Goal: Transaction & Acquisition: Purchase product/service

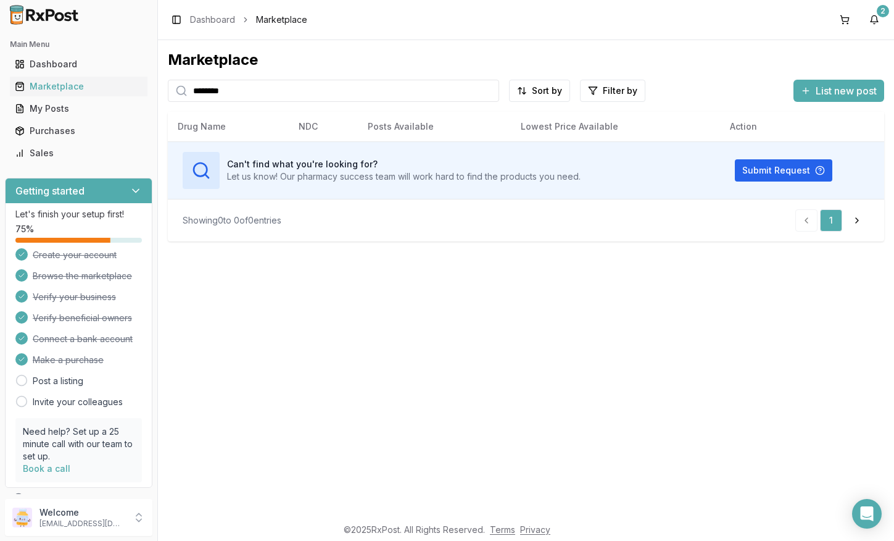
drag, startPoint x: 173, startPoint y: 101, endPoint x: 86, endPoint y: 102, distance: 87.0
click at [168, 102] on input "********" at bounding box center [333, 91] width 331 height 22
type input "***"
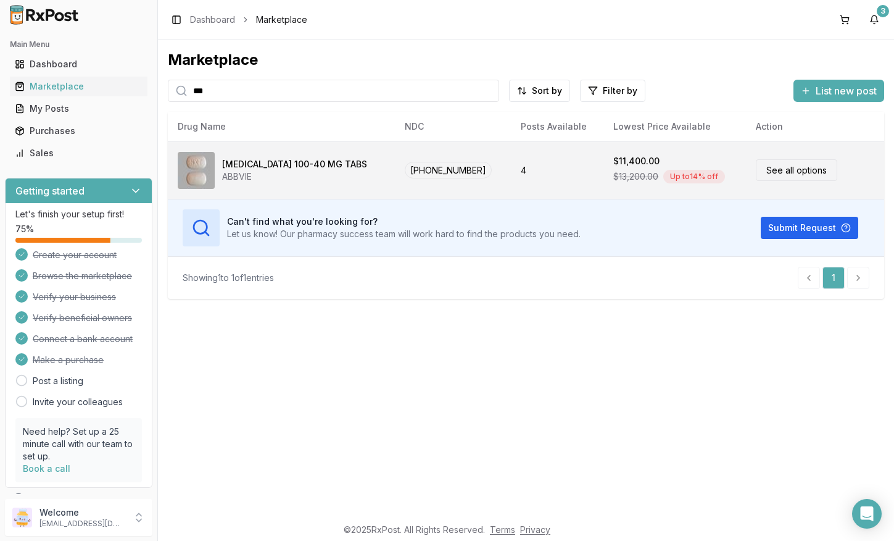
click at [762, 171] on link "See all options" at bounding box center [796, 170] width 81 height 22
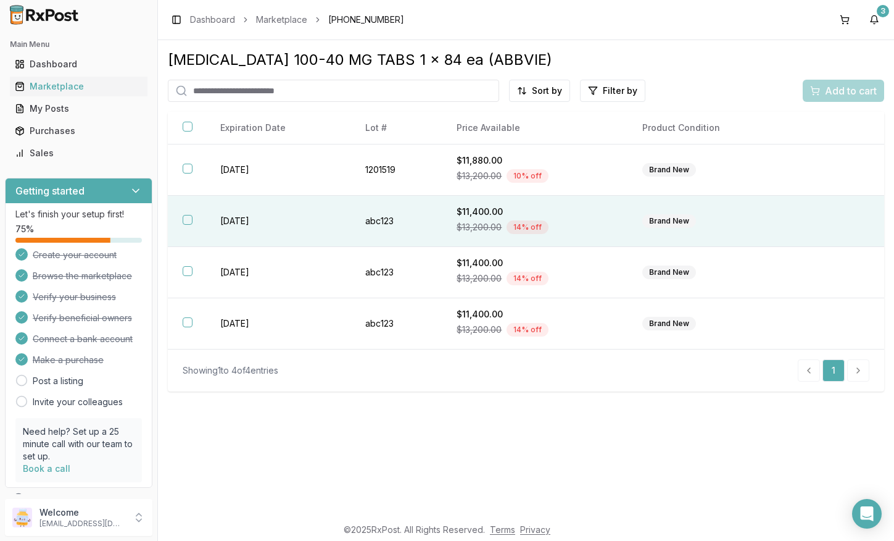
click at [188, 225] on button "button" at bounding box center [188, 220] width 10 height 10
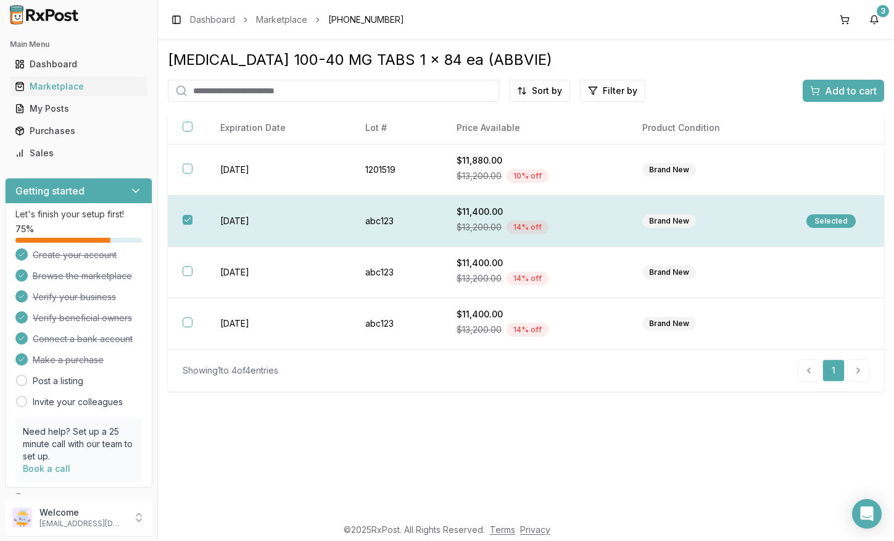
click at [827, 219] on div "Selected" at bounding box center [831, 221] width 49 height 14
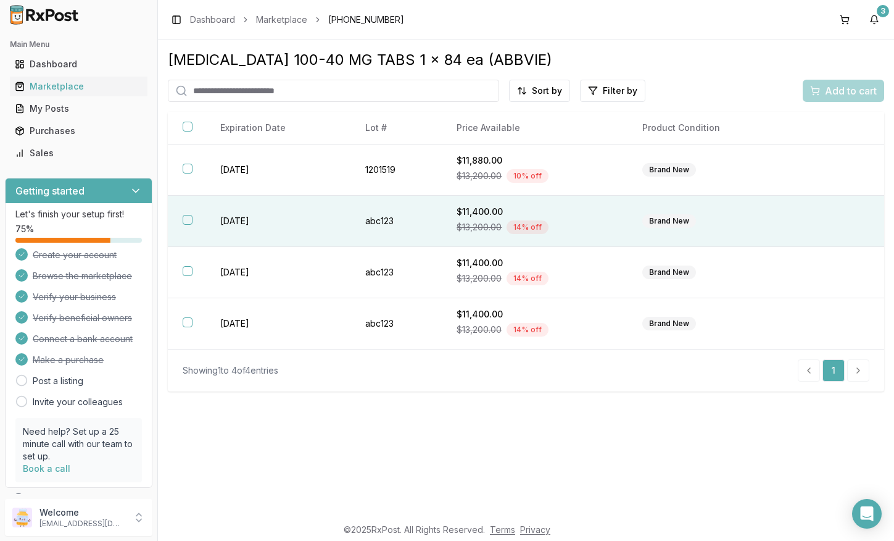
click at [827, 219] on td at bounding box center [838, 221] width 93 height 51
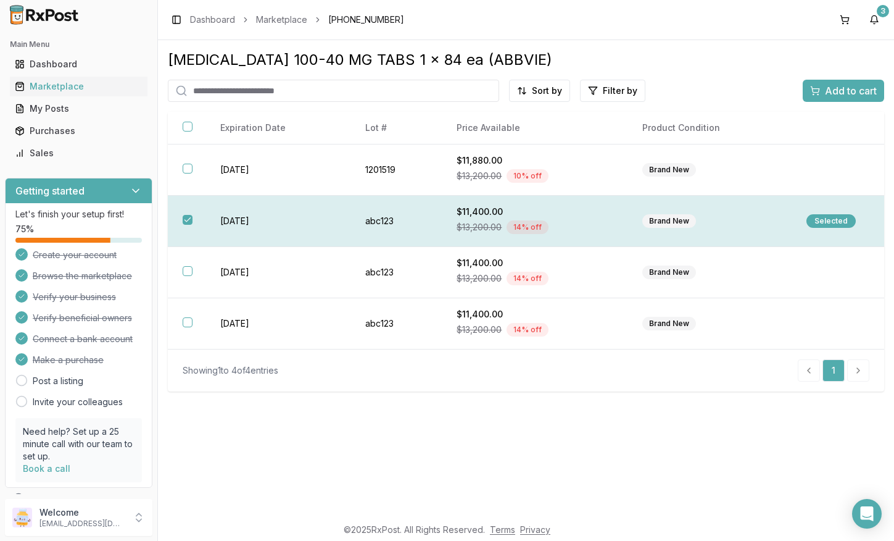
click at [832, 98] on span "Add to cart" at bounding box center [851, 90] width 52 height 15
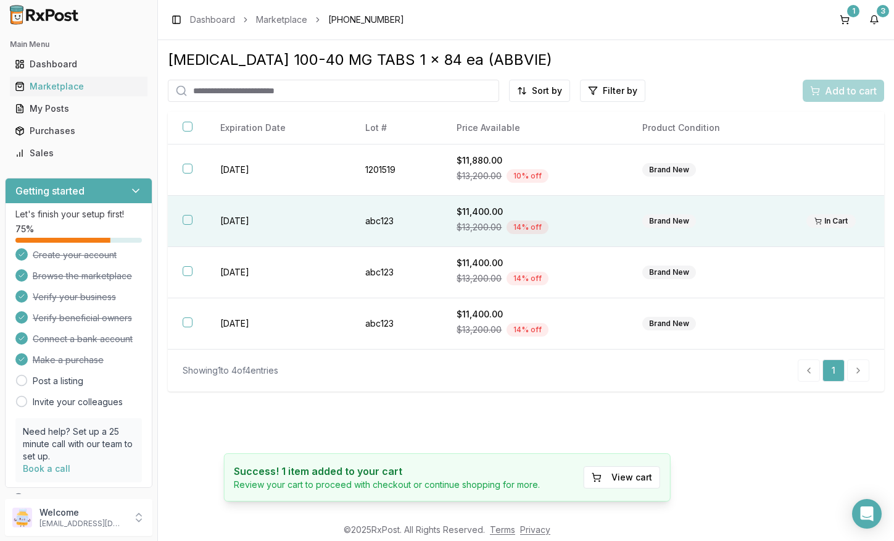
click at [849, 7] on div "Toggle Sidebar Dashboard Marketplace [PHONE_NUMBER] 1 3" at bounding box center [526, 20] width 736 height 40
click at [845, 19] on button "1" at bounding box center [845, 20] width 20 height 20
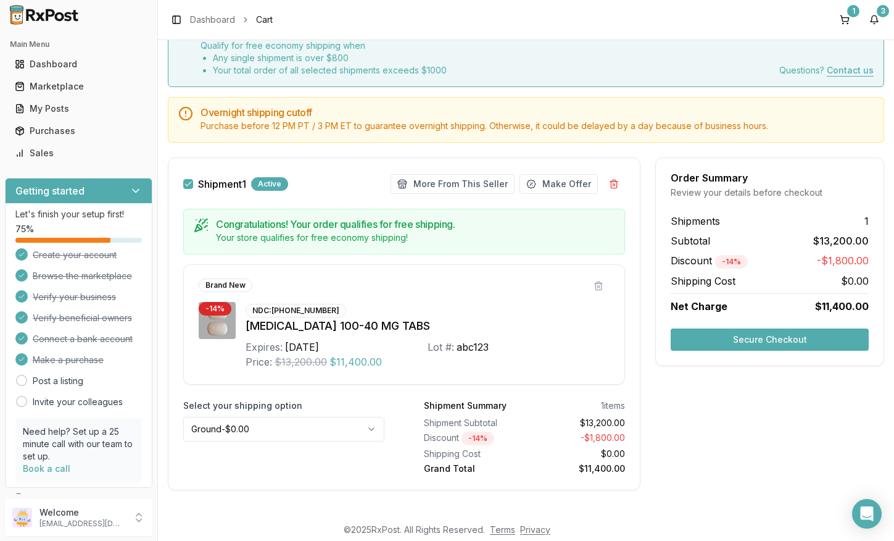
scroll to position [72, 0]
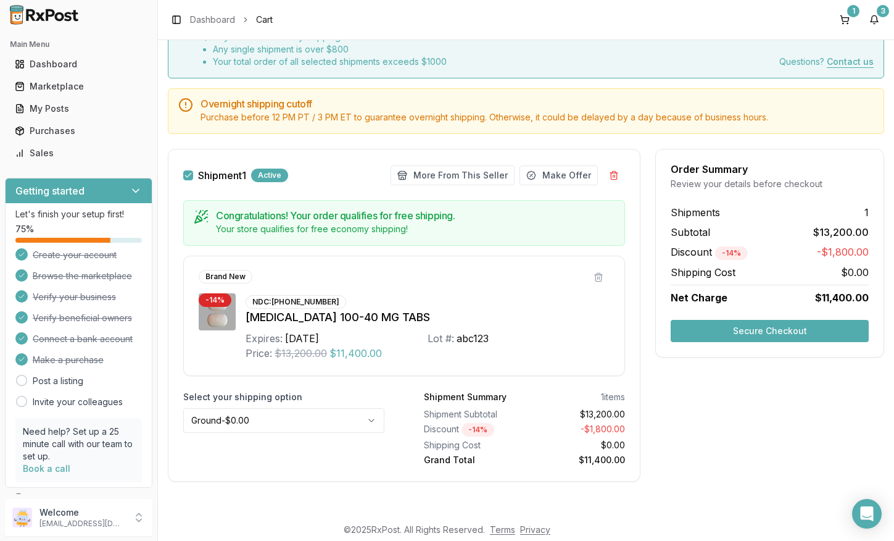
click at [374, 423] on html "Main Menu Dashboard Marketplace My Posts Purchases Sales Getting started Let's …" at bounding box center [447, 270] width 894 height 541
click at [736, 333] on button "Secure Checkout" at bounding box center [770, 331] width 198 height 22
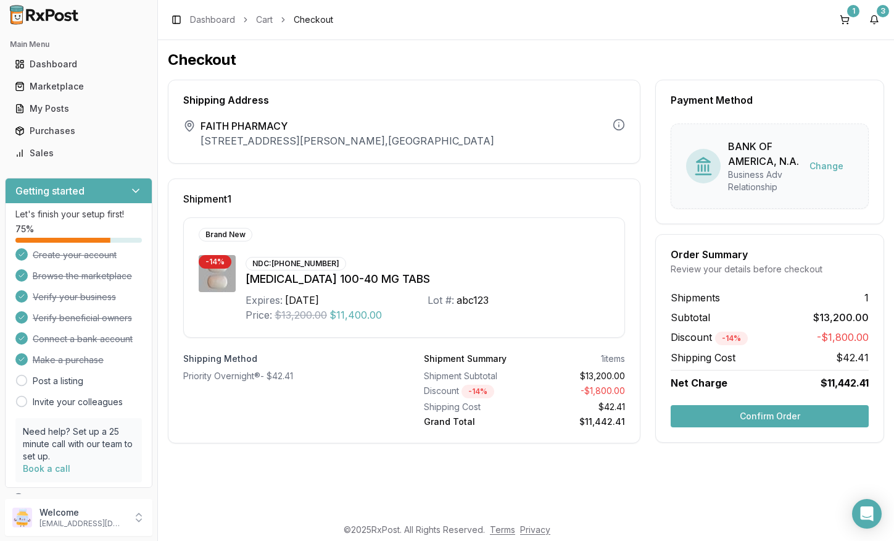
click at [734, 411] on button "Confirm Order" at bounding box center [770, 416] width 198 height 22
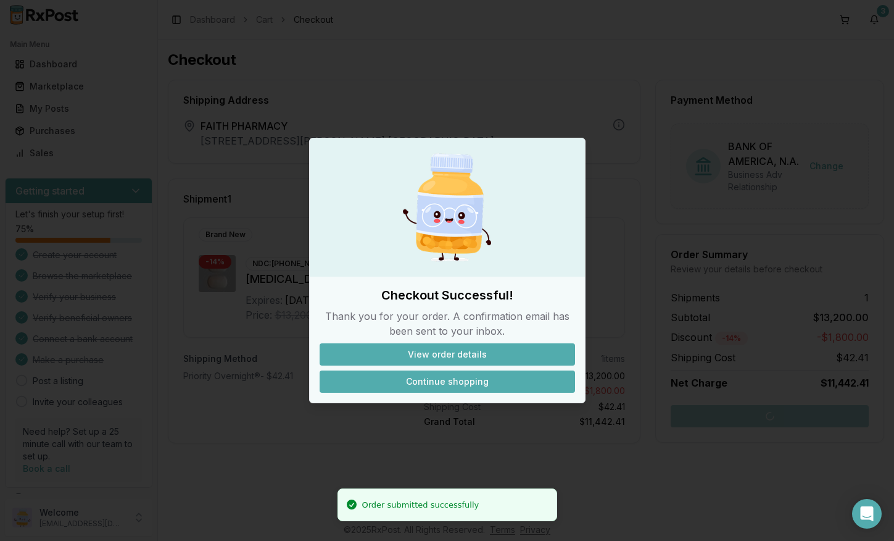
click at [482, 380] on button "Continue shopping" at bounding box center [448, 381] width 256 height 22
